Goal: Task Accomplishment & Management: Manage account settings

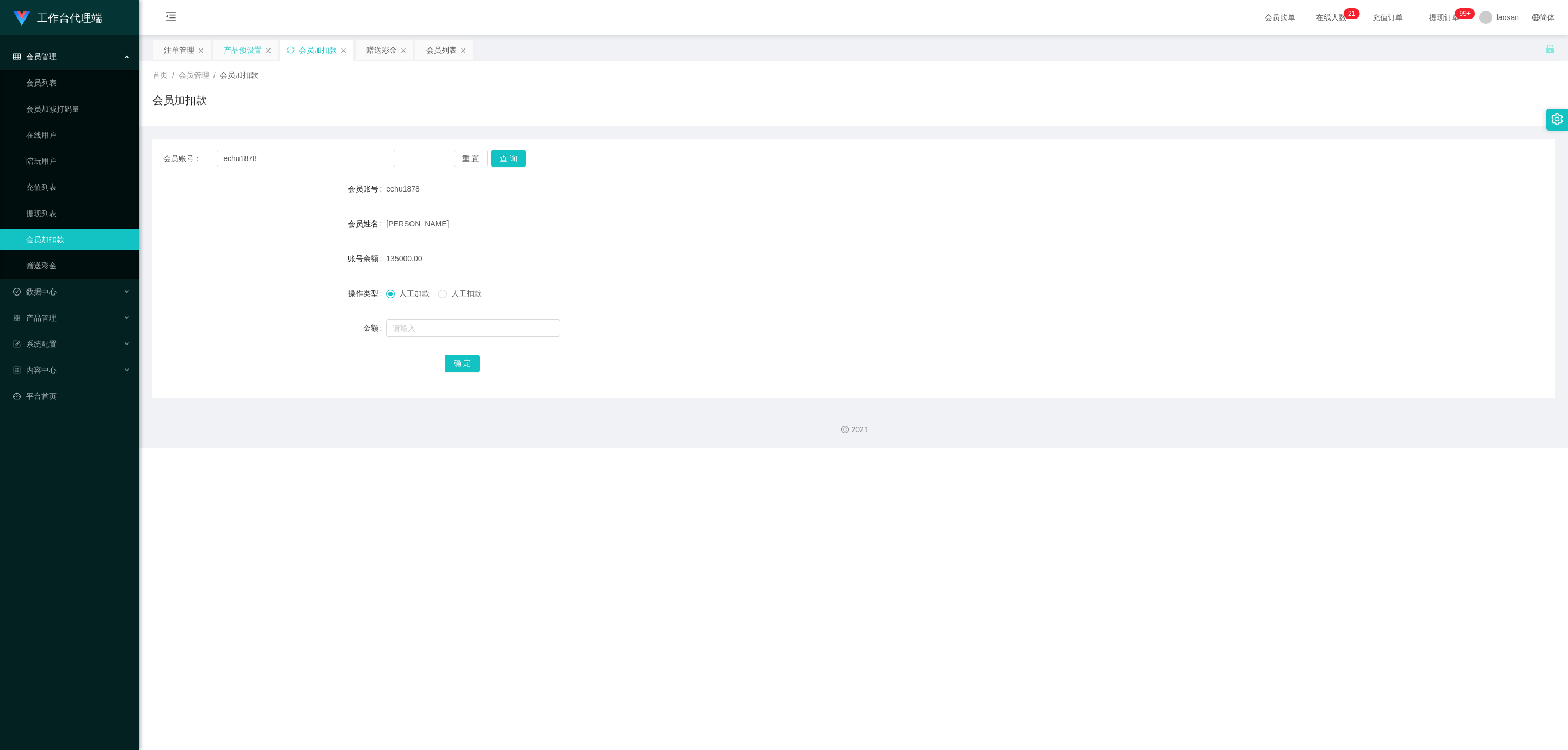
click at [235, 49] on div "产品预设置" at bounding box center [243, 51] width 38 height 21
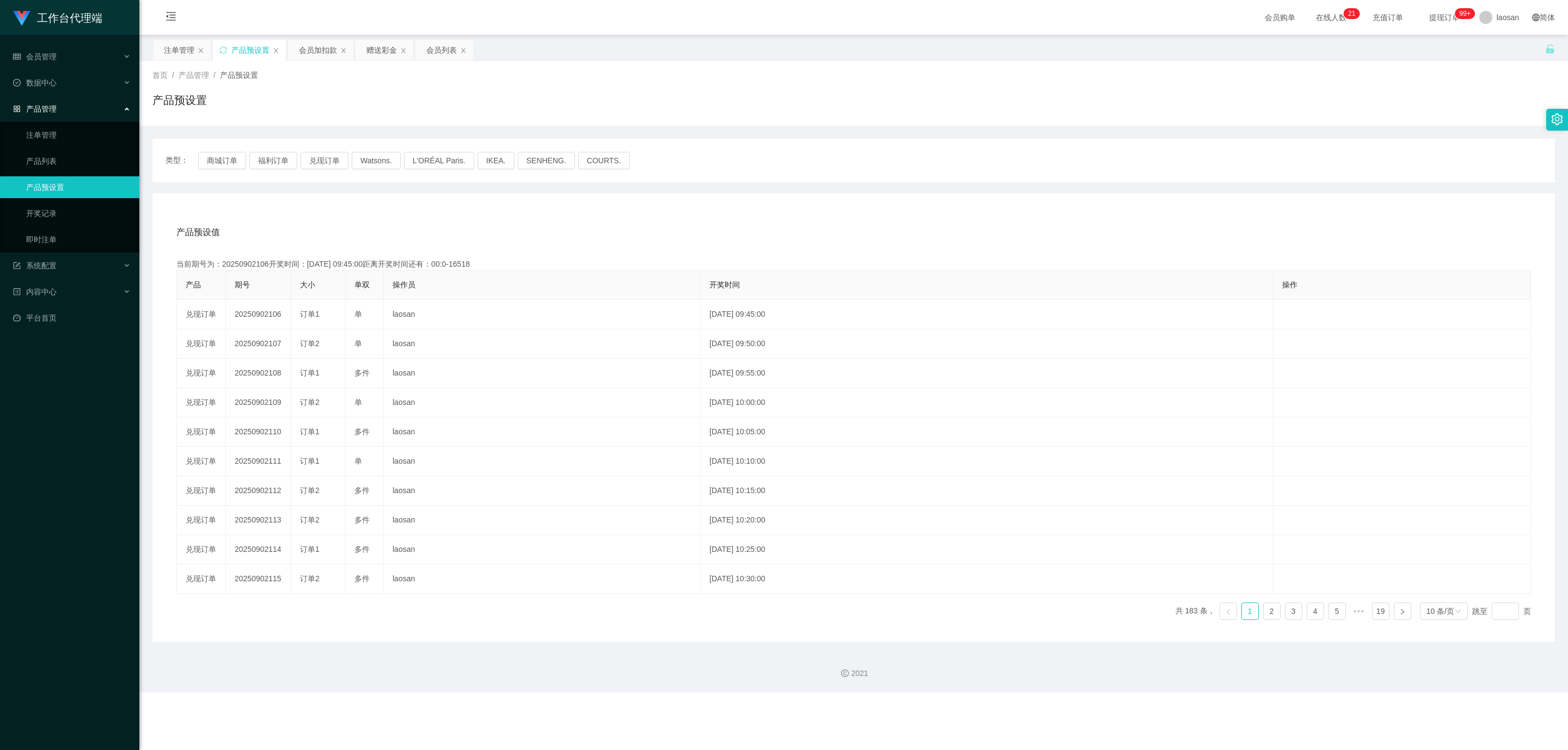
drag, startPoint x: 911, startPoint y: 252, endPoint x: 735, endPoint y: 219, distance: 179.1
click at [911, 252] on div "产品预设值 添加期号 当前期号为：20250902106开奖时间：[DATE] 09:45:00距离开奖时间还有：00:0-16518 产品 期号 大小 单双…" at bounding box center [854, 423] width 1376 height 412
click at [237, 161] on button "商城订单" at bounding box center [222, 160] width 48 height 17
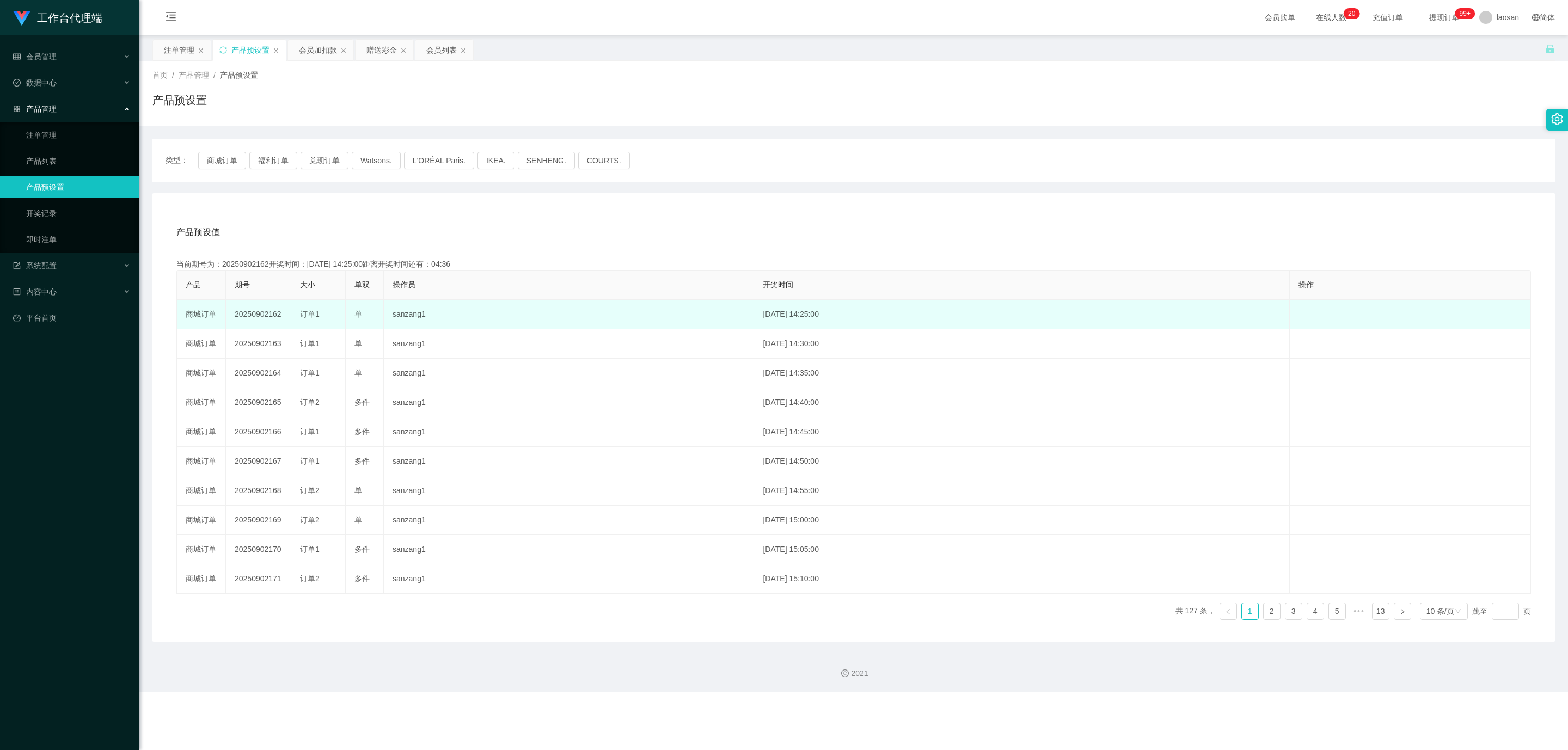
click at [249, 311] on td "20250902162" at bounding box center [258, 314] width 66 height 30
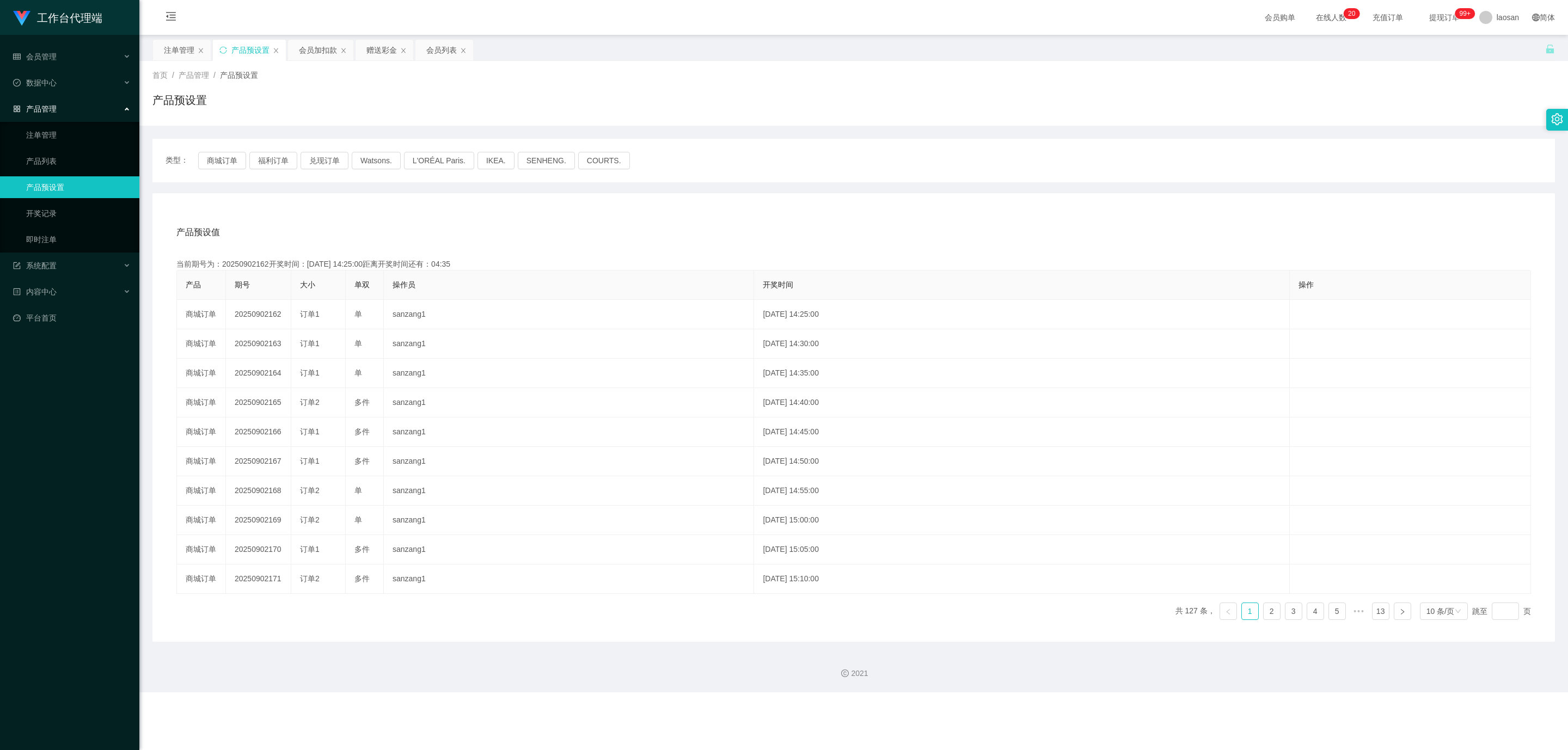
copy td "20250902162"
click at [618, 253] on div "产品预设值 添加期号 当前期号为：20250902162开奖时间：[DATE] 14:25:00距离开奖时间还有：04:13 产品 期号 大小 单双 操作员 …" at bounding box center [854, 423] width 1376 height 412
click at [176, 51] on div "注单管理" at bounding box center [179, 51] width 31 height 21
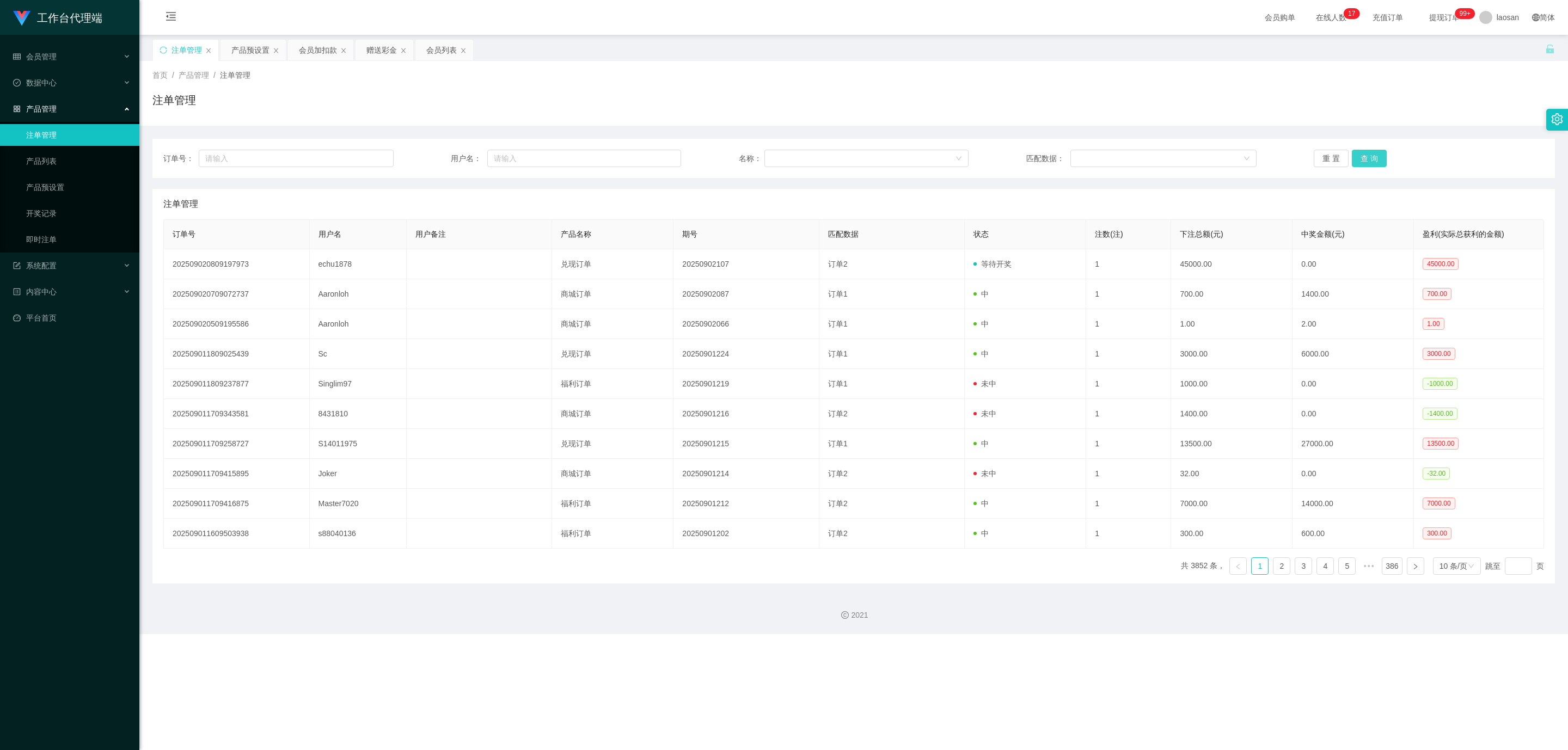
click at [1372, 152] on button "查 询" at bounding box center [1369, 158] width 35 height 17
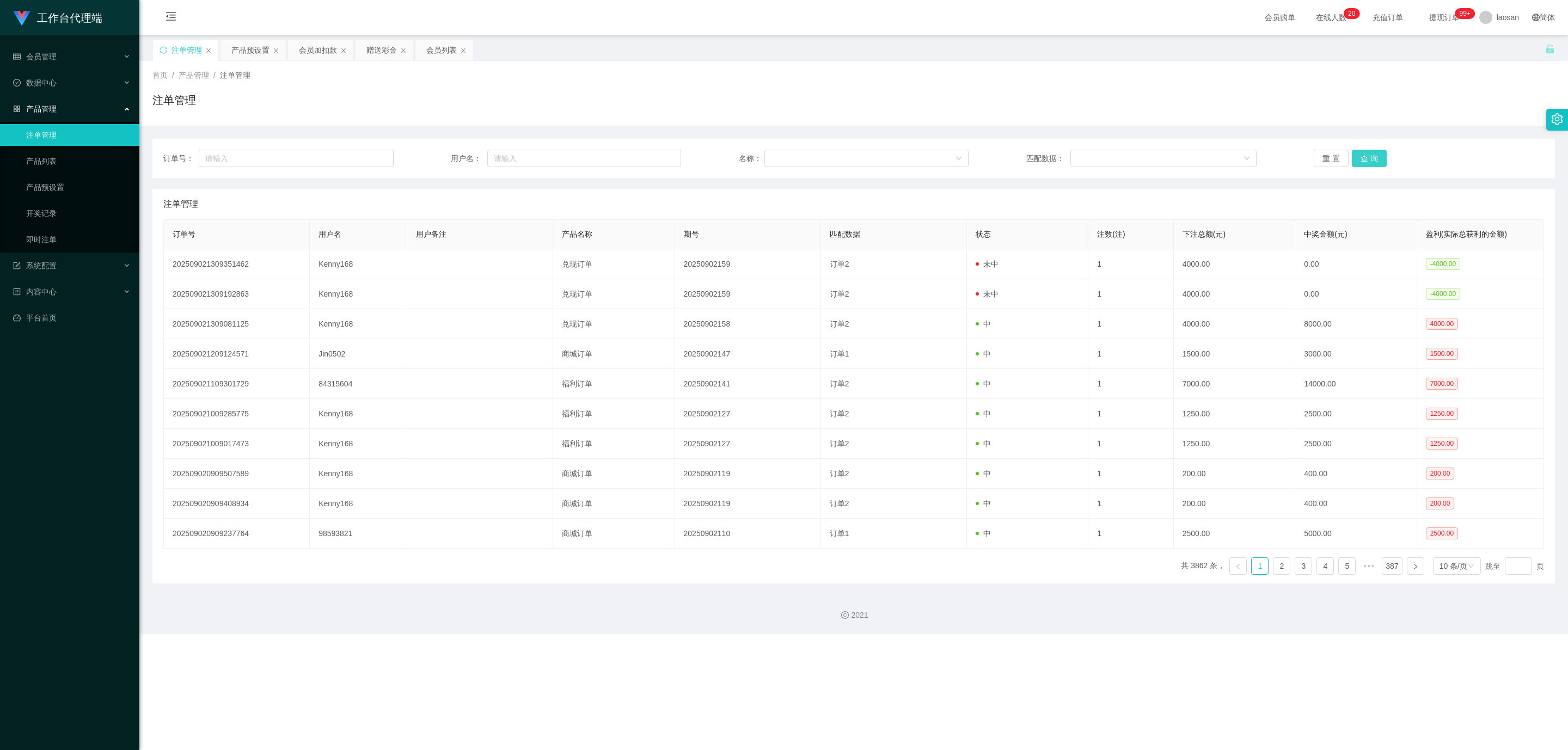
click at [1372, 152] on button "查 询" at bounding box center [1369, 158] width 35 height 17
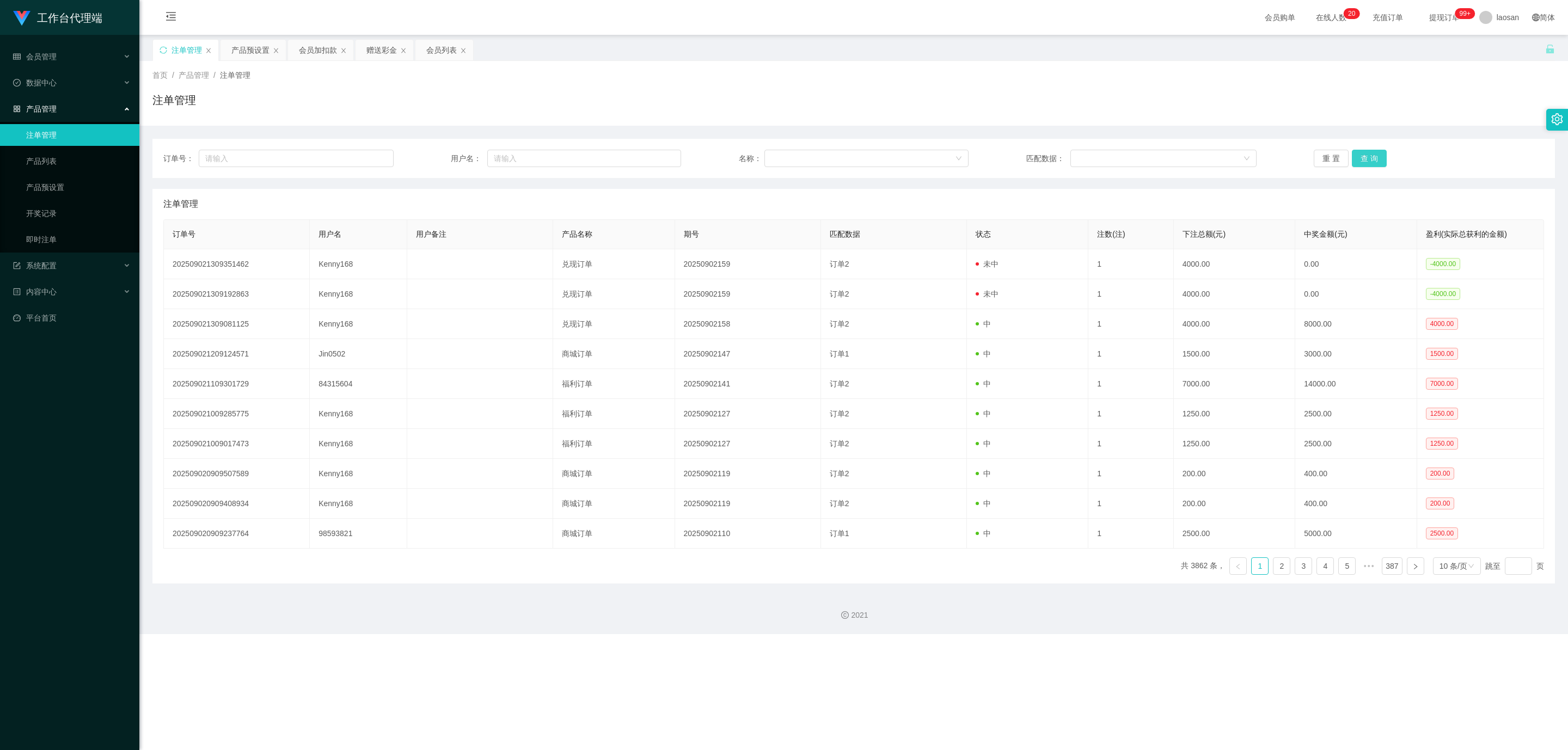
click at [1372, 152] on button "查 询" at bounding box center [1369, 158] width 35 height 17
click at [1370, 154] on button "查 询" at bounding box center [1369, 158] width 35 height 17
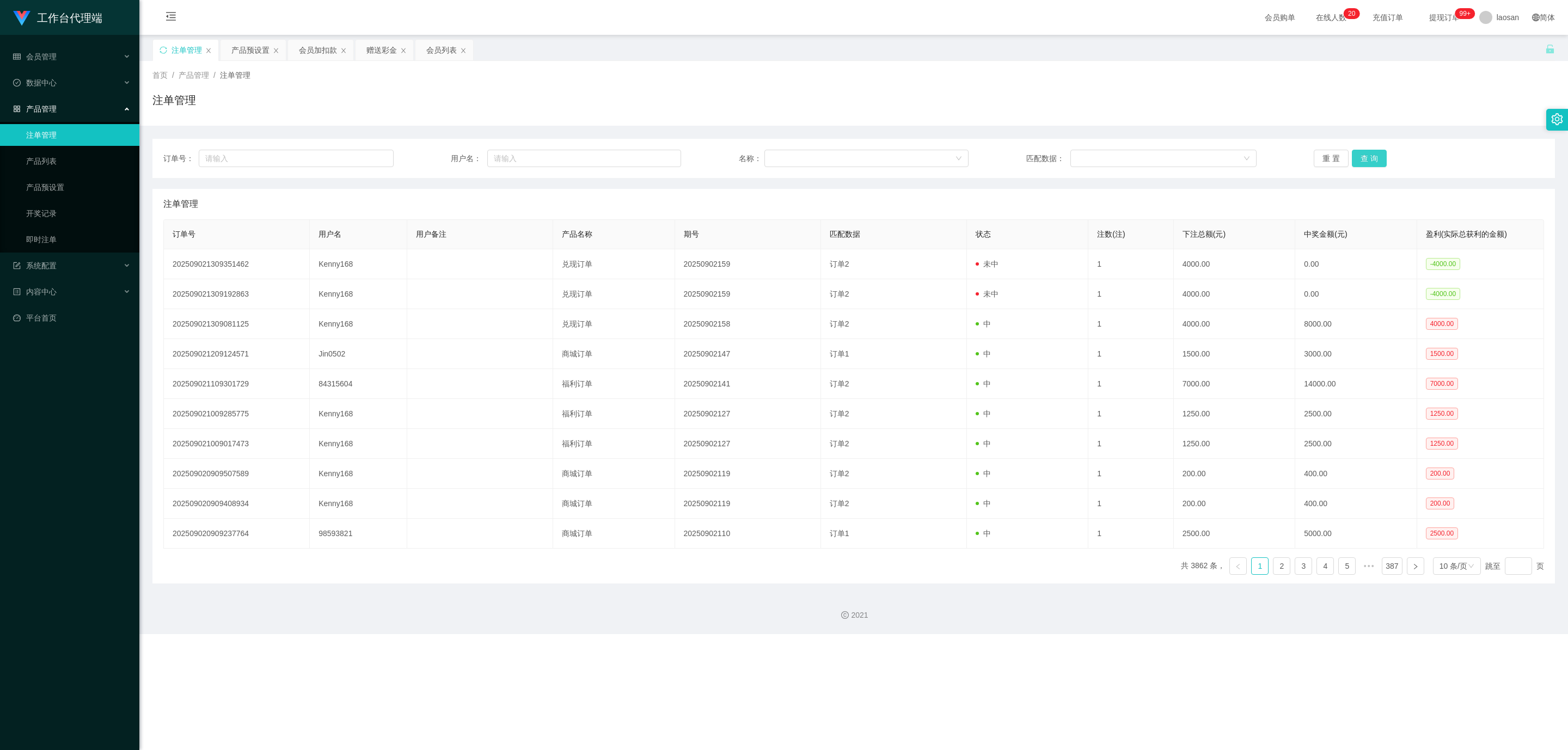
click at [1370, 154] on button "查 询" at bounding box center [1369, 158] width 35 height 17
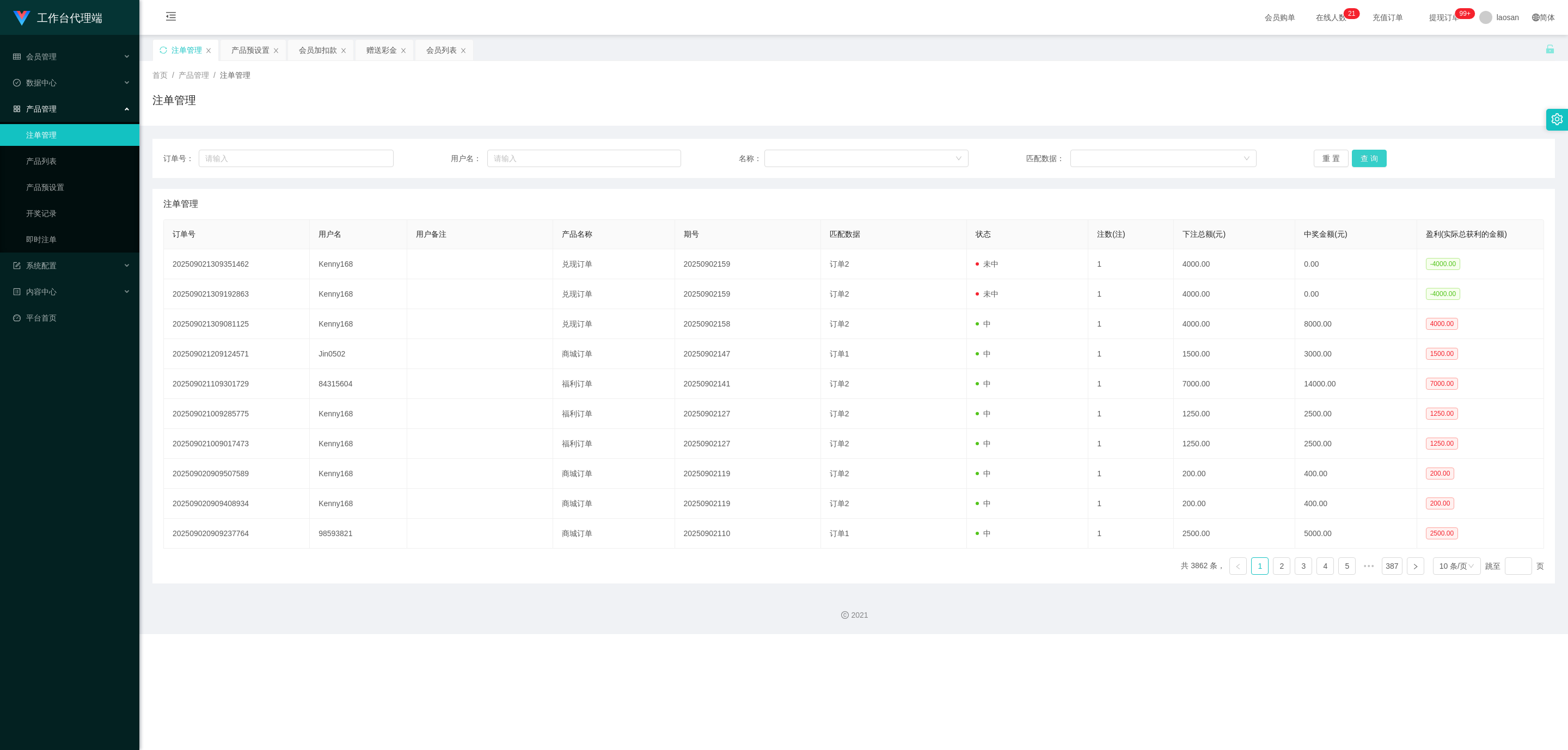
click at [1370, 154] on button "查 询" at bounding box center [1369, 158] width 35 height 17
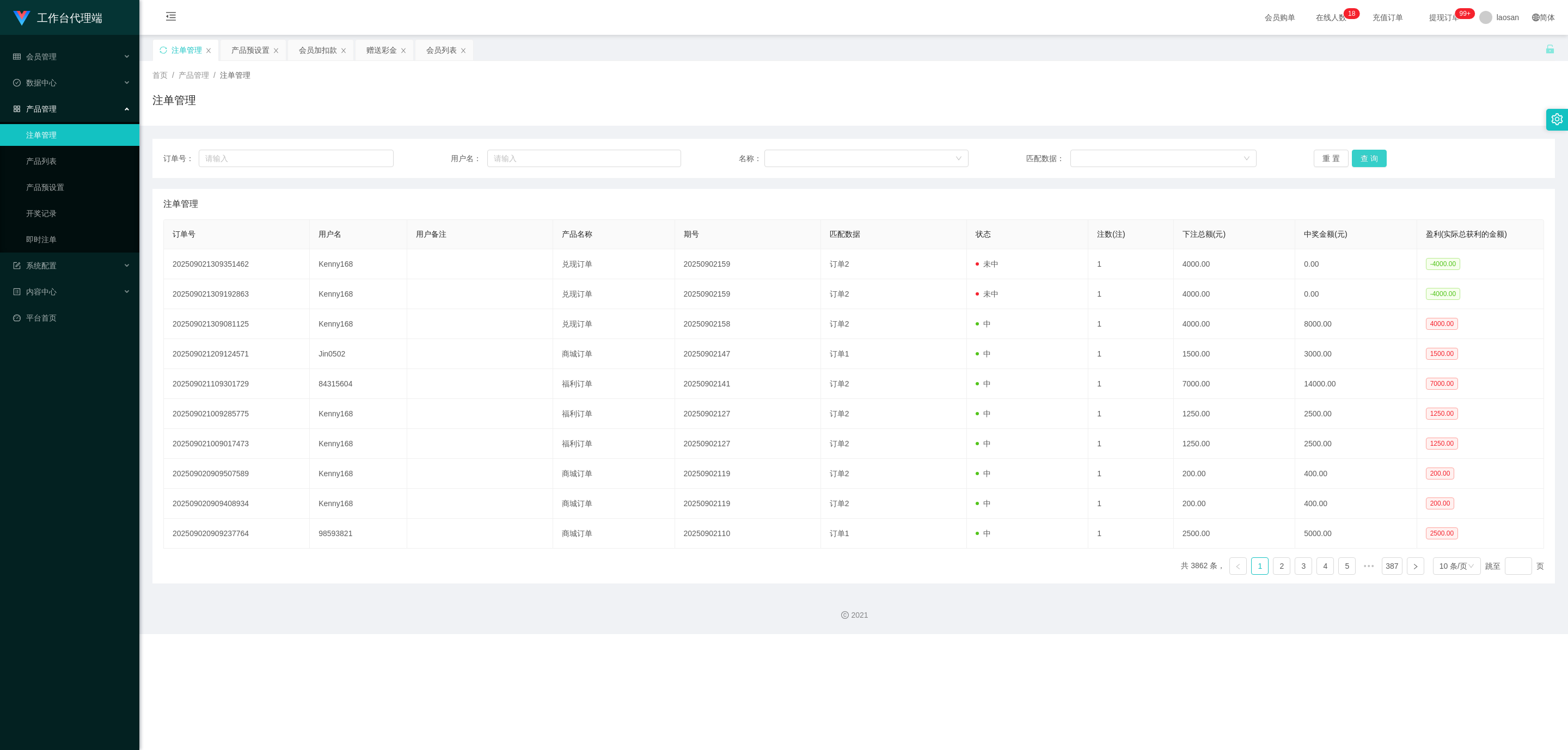
click at [1370, 154] on button "查 询" at bounding box center [1369, 158] width 35 height 17
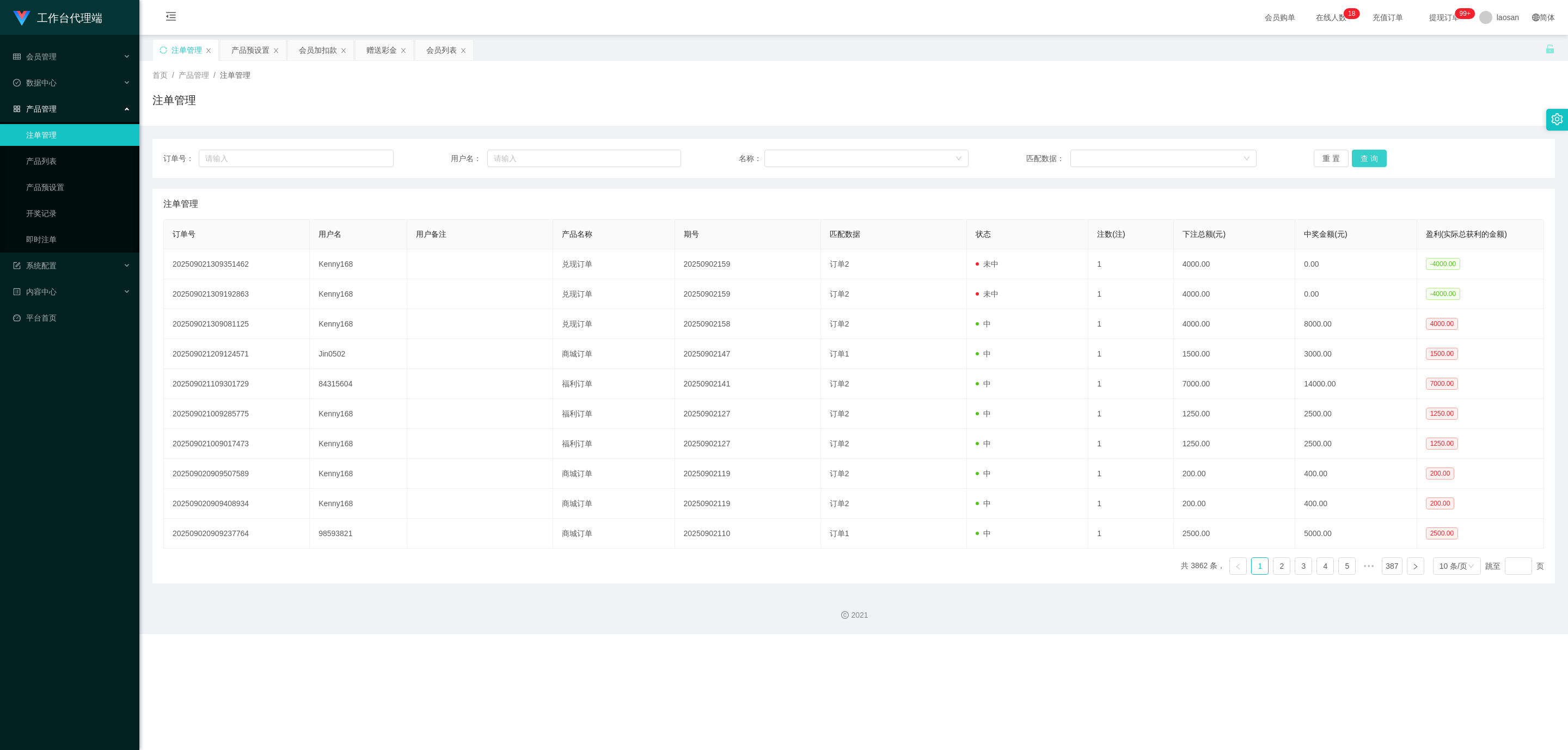
click at [1373, 151] on button "查 询" at bounding box center [1369, 158] width 35 height 17
click at [1366, 163] on button "查 询" at bounding box center [1369, 158] width 35 height 17
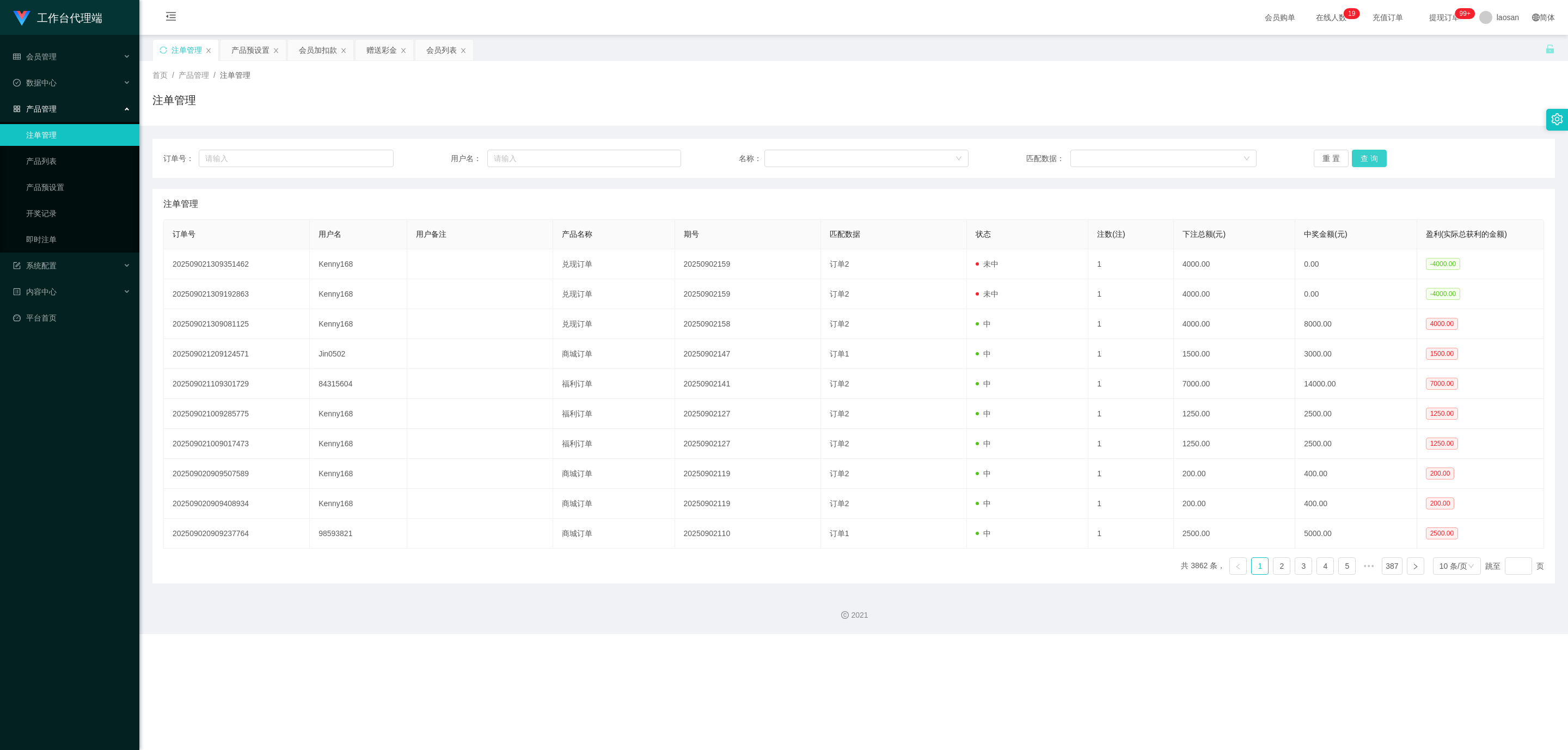
click at [1366, 163] on button "查 询" at bounding box center [1369, 158] width 35 height 17
click at [1371, 163] on button "查 询" at bounding box center [1369, 158] width 35 height 17
click at [1374, 155] on button "查 询" at bounding box center [1369, 158] width 35 height 17
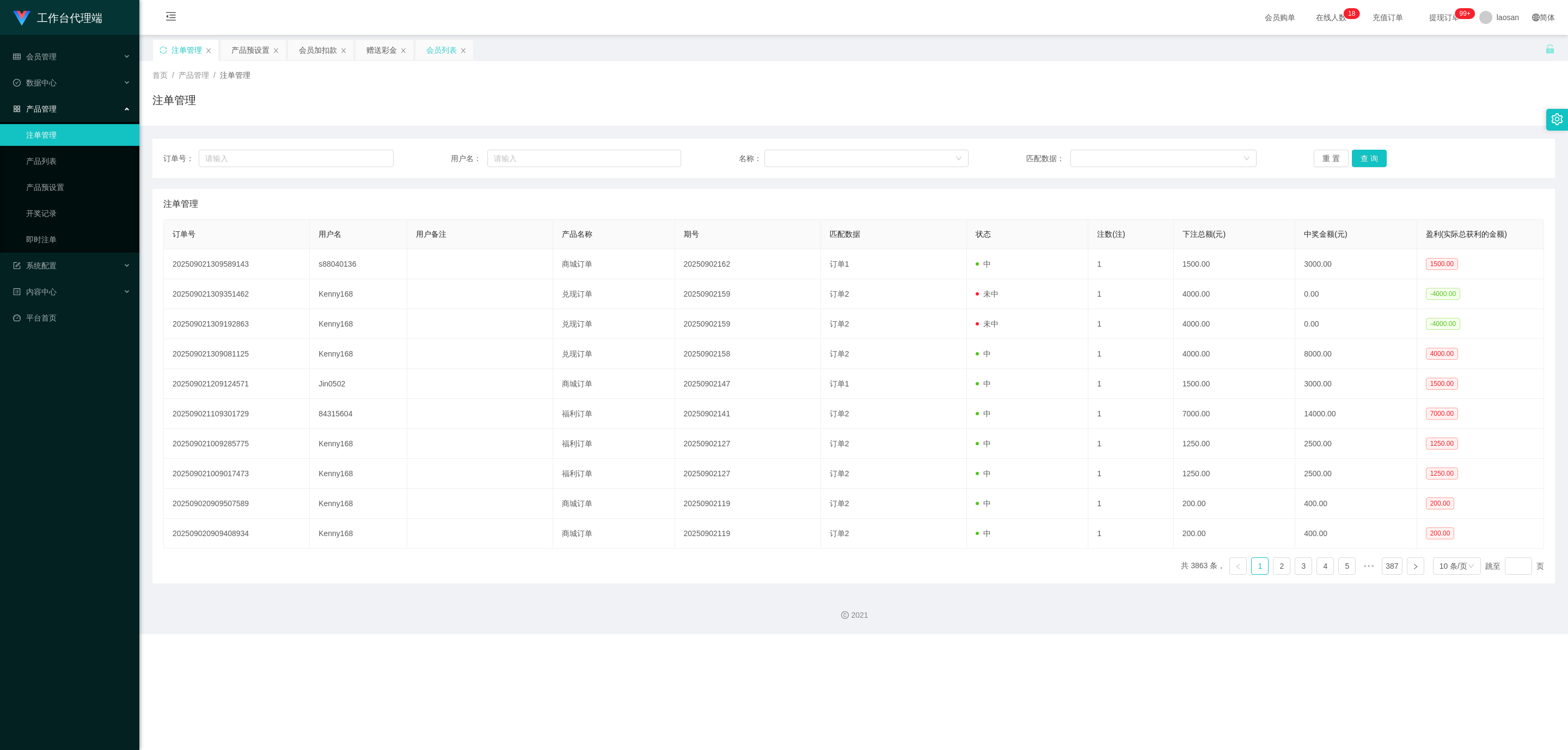
click at [430, 48] on div "会员列表" at bounding box center [441, 51] width 31 height 21
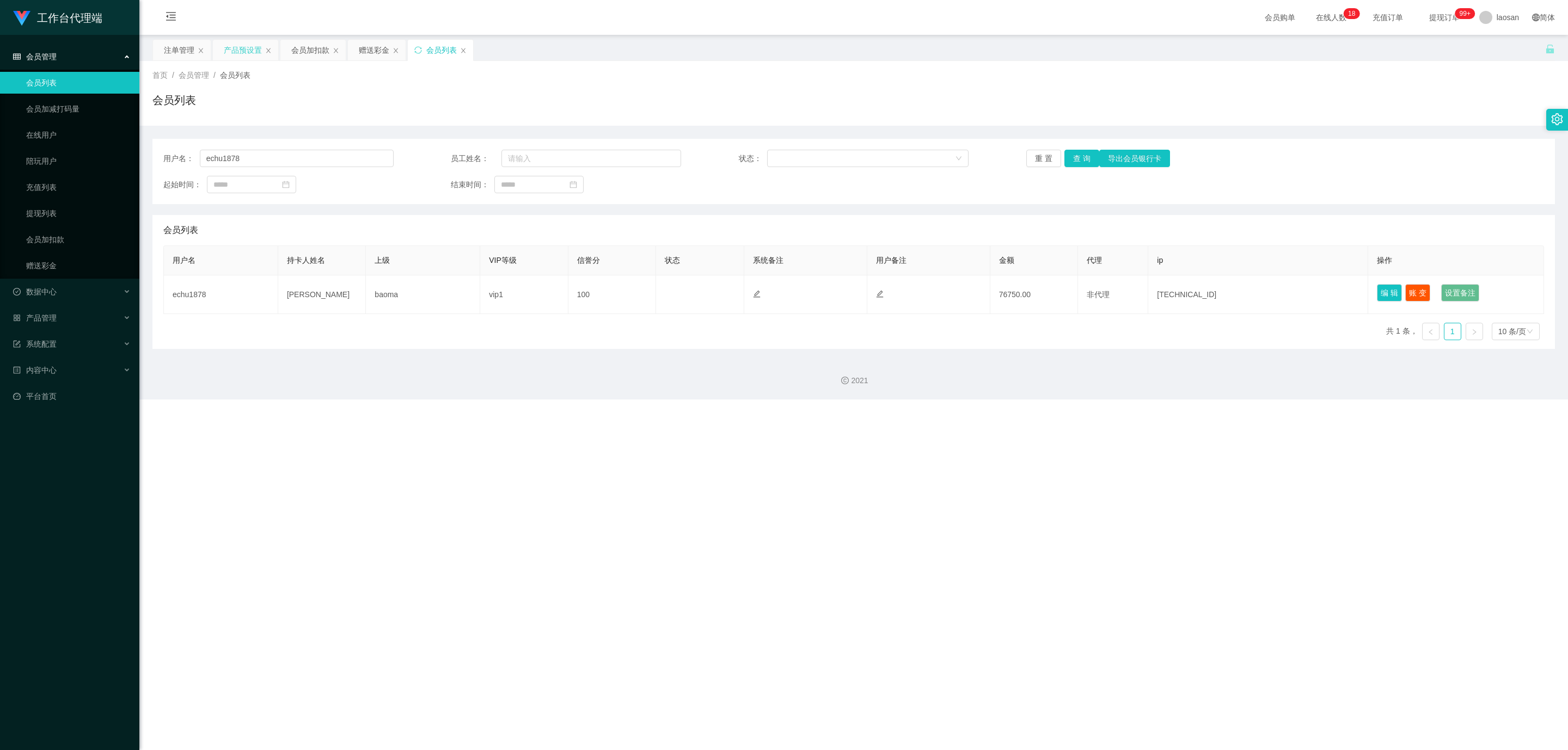
click at [235, 48] on div "产品预设置" at bounding box center [243, 51] width 38 height 21
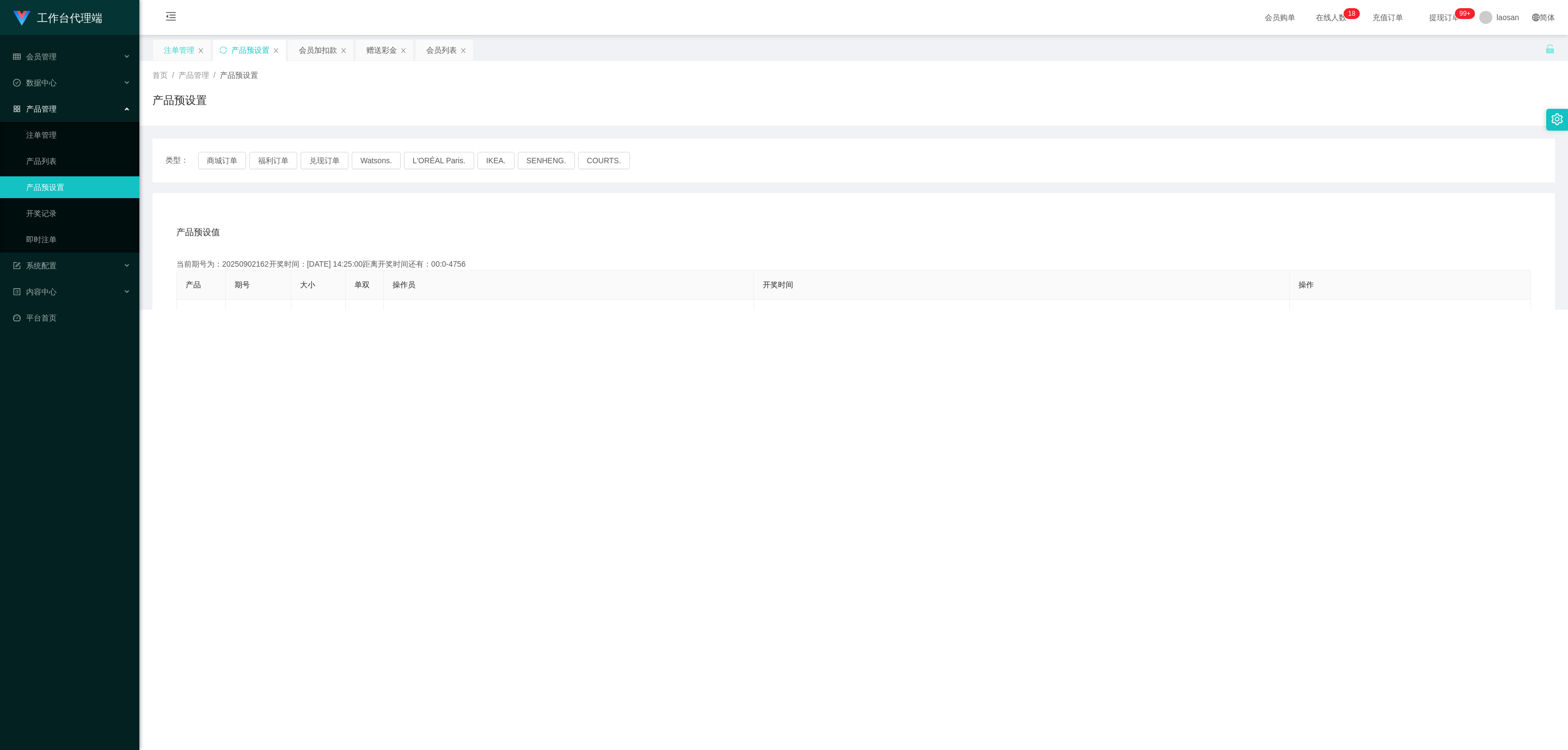
click at [181, 48] on div "注单管理" at bounding box center [179, 51] width 31 height 21
